Goal: Task Accomplishment & Management: Complete application form

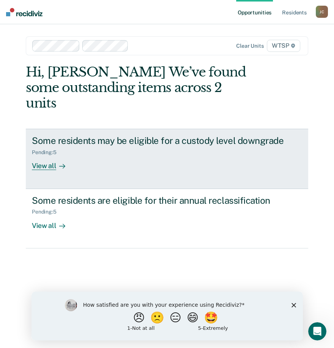
click at [40, 156] on div "View all" at bounding box center [53, 163] width 42 height 15
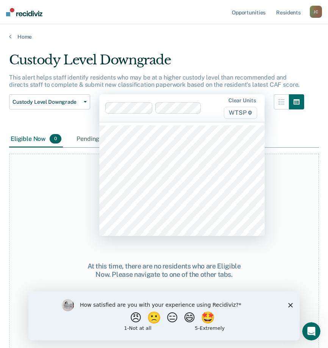
click at [36, 206] on div "At this time, there are no residents who are Eligible Now. Please navigate to o…" at bounding box center [164, 270] width 310 height 233
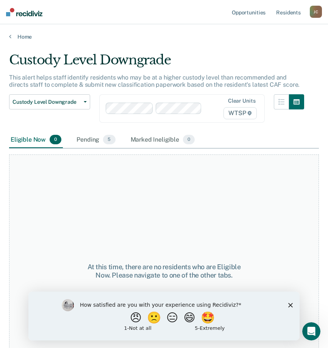
click at [9, 37] on div "Home" at bounding box center [164, 32] width 328 height 16
click at [12, 38] on link "Home" at bounding box center [164, 36] width 310 height 7
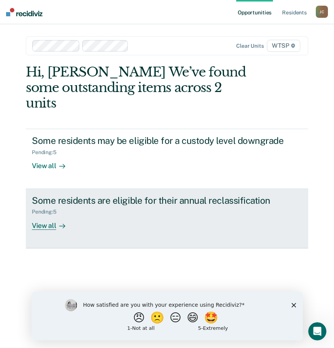
click at [39, 215] on div "View all" at bounding box center [53, 222] width 42 height 15
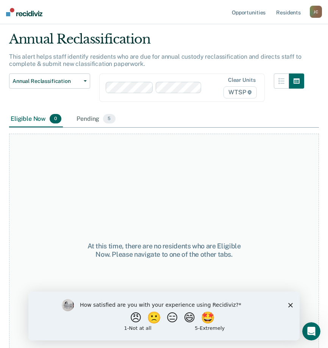
scroll to position [39, 0]
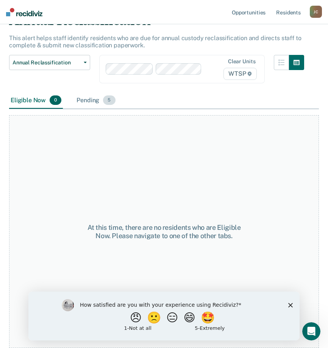
click at [88, 100] on div "Pending 5" at bounding box center [96, 100] width 42 height 17
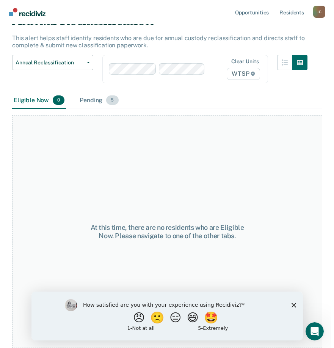
scroll to position [0, 0]
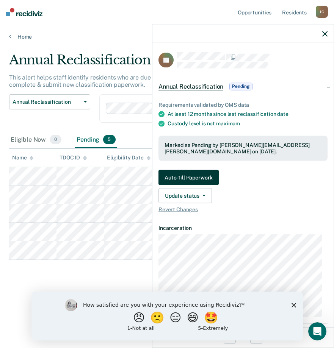
click at [205, 177] on button "Auto-fill Paperwork" at bounding box center [188, 177] width 60 height 15
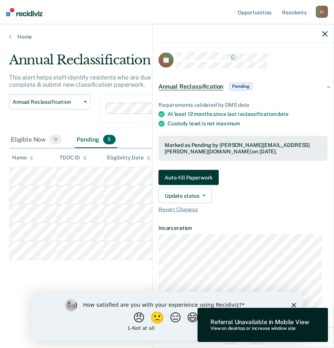
click at [187, 177] on button "Auto-fill Paperwork" at bounding box center [188, 177] width 60 height 15
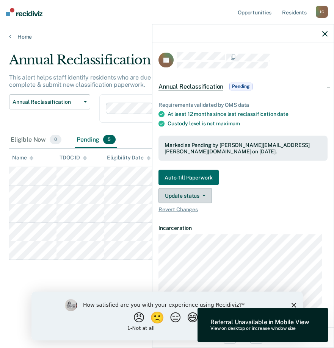
click at [186, 195] on button "Update status" at bounding box center [184, 195] width 53 height 15
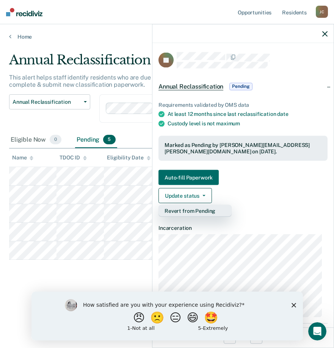
click at [185, 212] on button "Revert from Pending" at bounding box center [194, 211] width 73 height 12
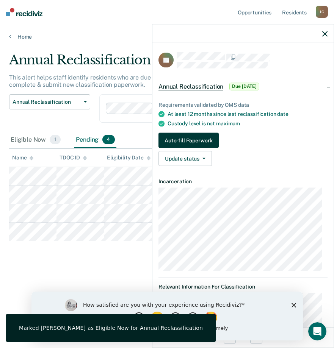
click at [187, 141] on button "Auto-fill Paperwork" at bounding box center [188, 140] width 60 height 15
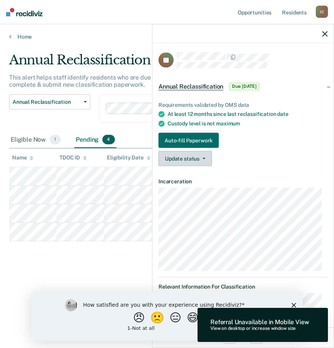
click at [184, 161] on button "Update status" at bounding box center [184, 158] width 53 height 15
click at [297, 171] on div "Requirements validated by OMS data At least 12 months since last reclassificati…" at bounding box center [242, 130] width 181 height 83
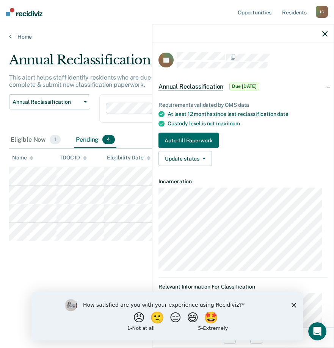
click at [77, 257] on div "Annual Reclassification This alert helps staff identify residents who are due f…" at bounding box center [167, 171] width 316 height 239
click at [326, 33] on icon "button" at bounding box center [324, 33] width 5 height 5
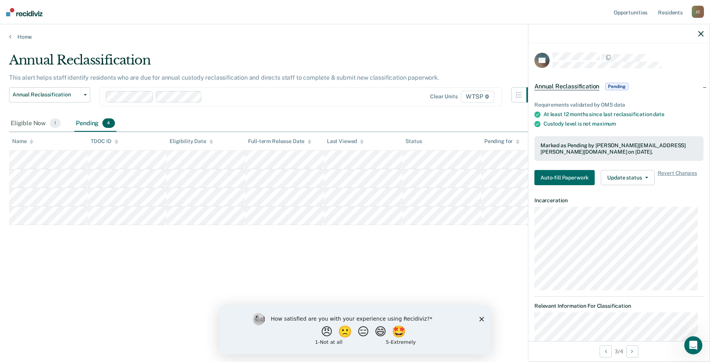
click at [334, 148] on div "Marked as Pending by [PERSON_NAME][EMAIL_ADDRESS][PERSON_NAME][DOMAIN_NAME] on …" at bounding box center [618, 148] width 157 height 13
click at [334, 178] on button "Update status" at bounding box center [626, 177] width 53 height 15
click at [334, 194] on button "Revert from Pending" at bounding box center [636, 193] width 73 height 12
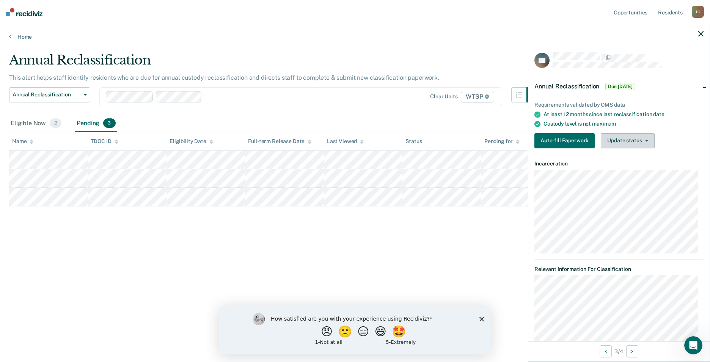
click at [334, 141] on button "Update status" at bounding box center [626, 140] width 53 height 15
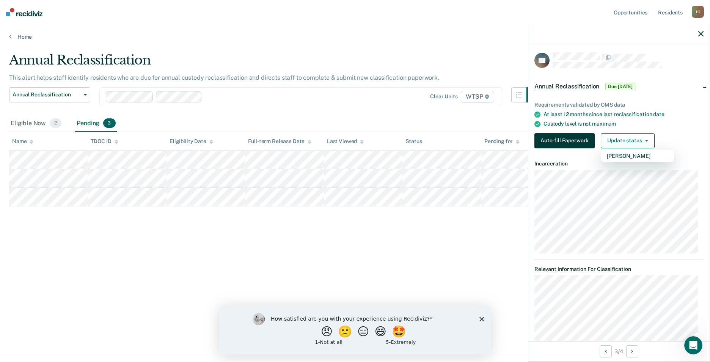
click at [334, 139] on button "Auto-fill Paperwork" at bounding box center [564, 140] width 60 height 15
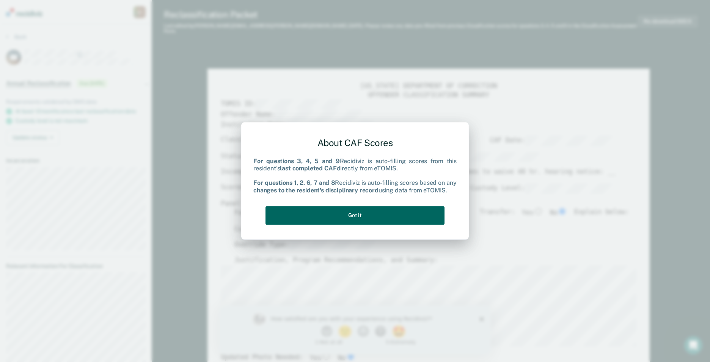
click at [334, 216] on button "Got it" at bounding box center [354, 215] width 179 height 19
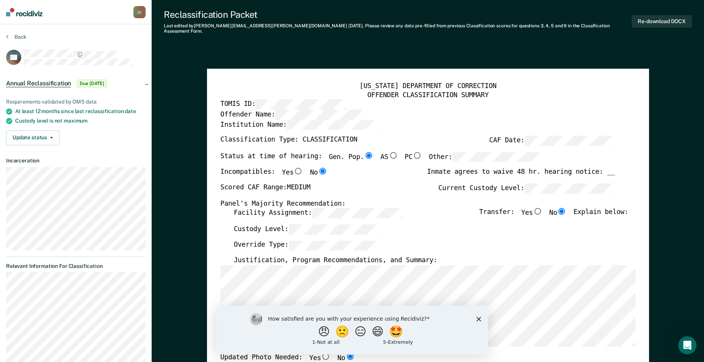
click at [334, 130] on div "Institution Name:" at bounding box center [417, 127] width 395 height 16
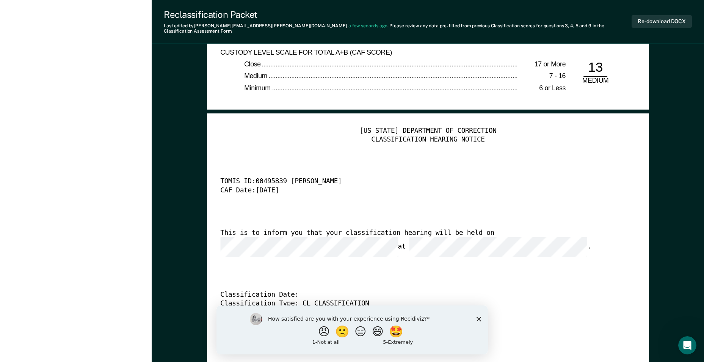
scroll to position [1706, 0]
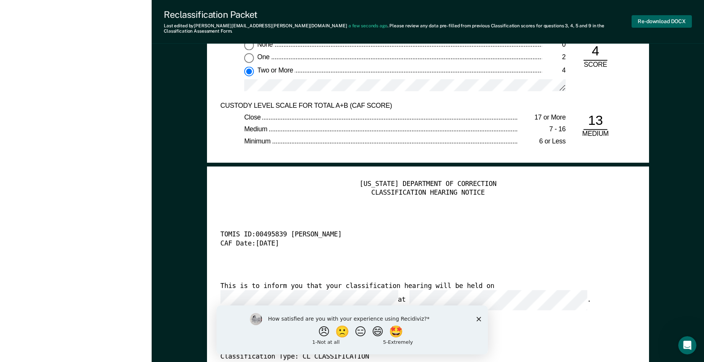
click at [334, 18] on button "Re-download DOCX" at bounding box center [662, 21] width 60 height 13
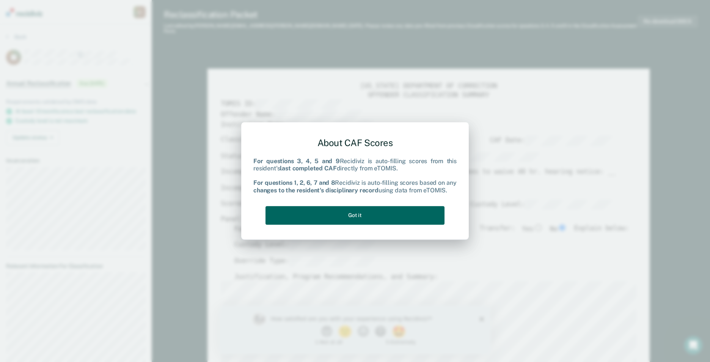
click at [329, 216] on button "Got it" at bounding box center [354, 215] width 179 height 19
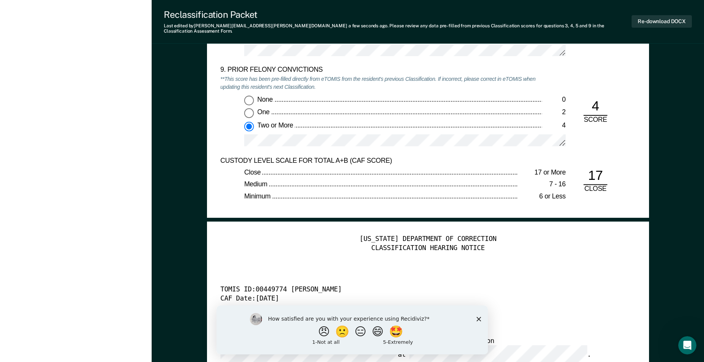
scroll to position [1858, 0]
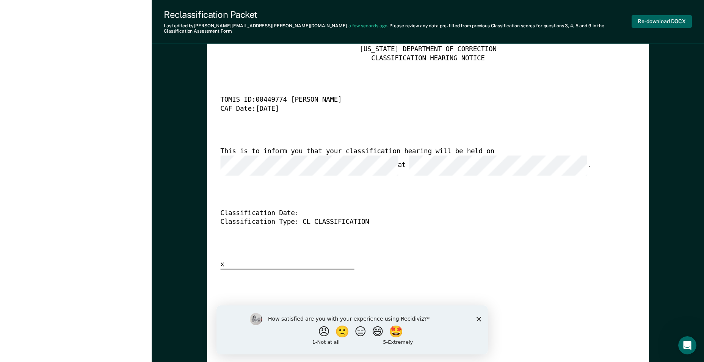
click at [334, 17] on button "Re-download DOCX" at bounding box center [662, 21] width 60 height 13
type textarea "x"
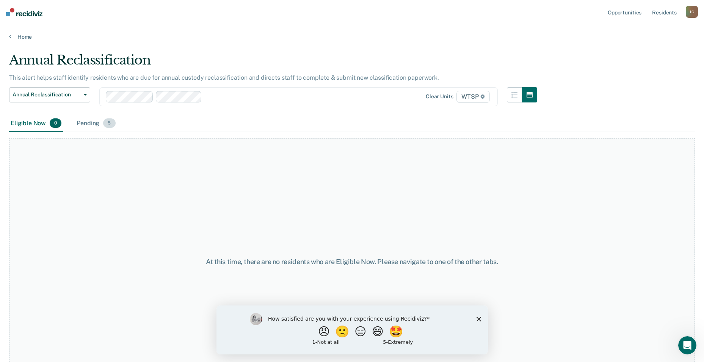
click at [91, 120] on div "Pending 5" at bounding box center [96, 123] width 42 height 17
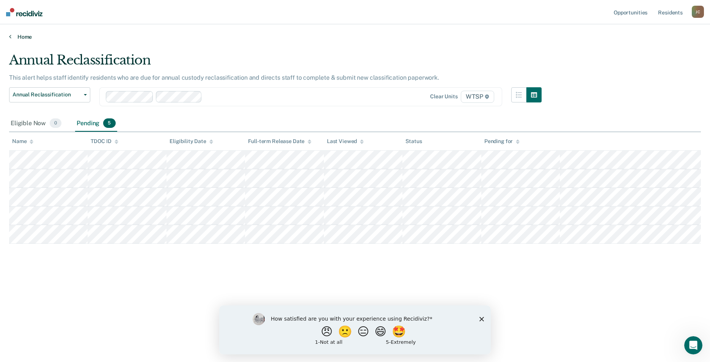
click at [12, 39] on link "Home" at bounding box center [354, 36] width 691 height 7
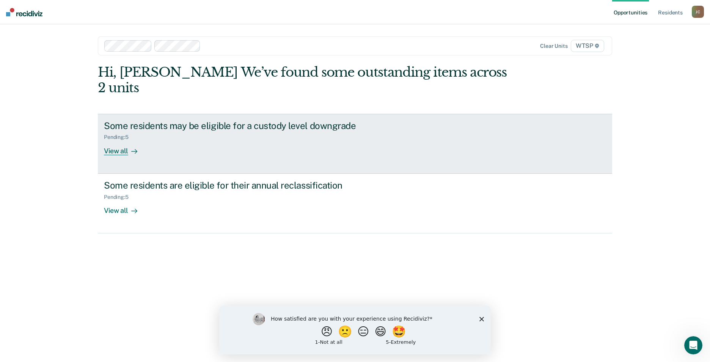
click at [114, 140] on div "View all" at bounding box center [125, 147] width 42 height 15
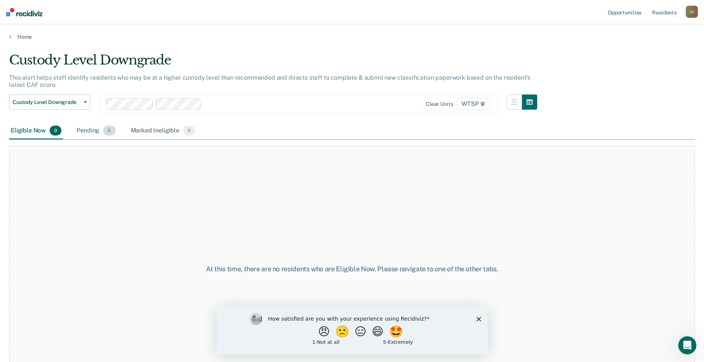
click at [97, 130] on div "Pending 5" at bounding box center [96, 130] width 42 height 17
